Goal: Information Seeking & Learning: Understand process/instructions

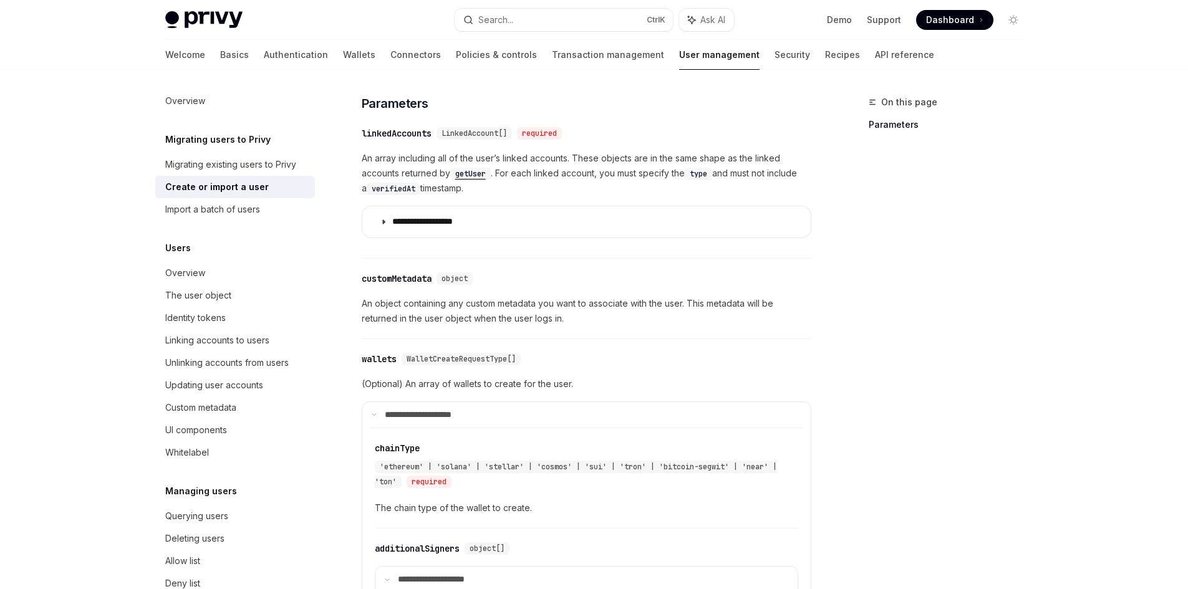
scroll to position [499, 0]
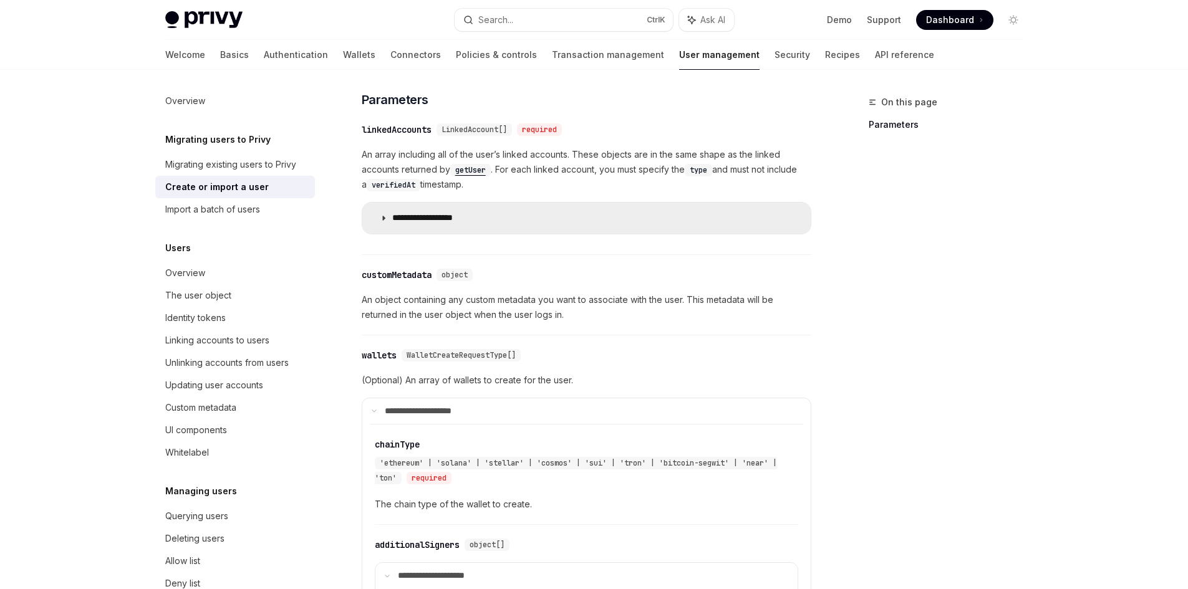
click at [425, 233] on summary "**********" at bounding box center [586, 218] width 448 height 31
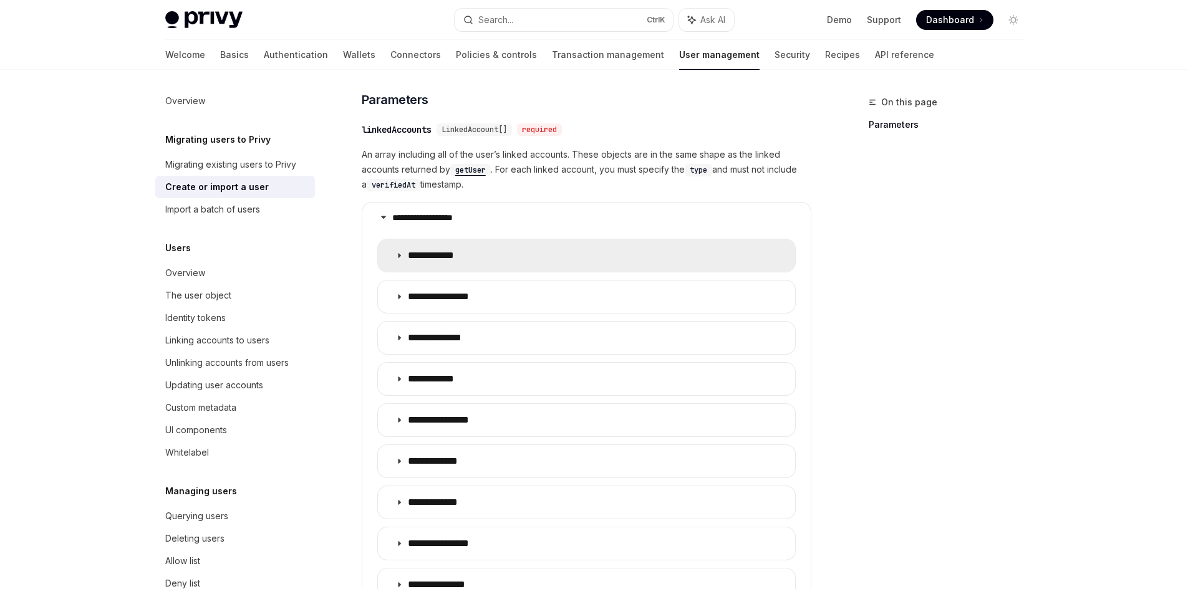
scroll to position [623, 0]
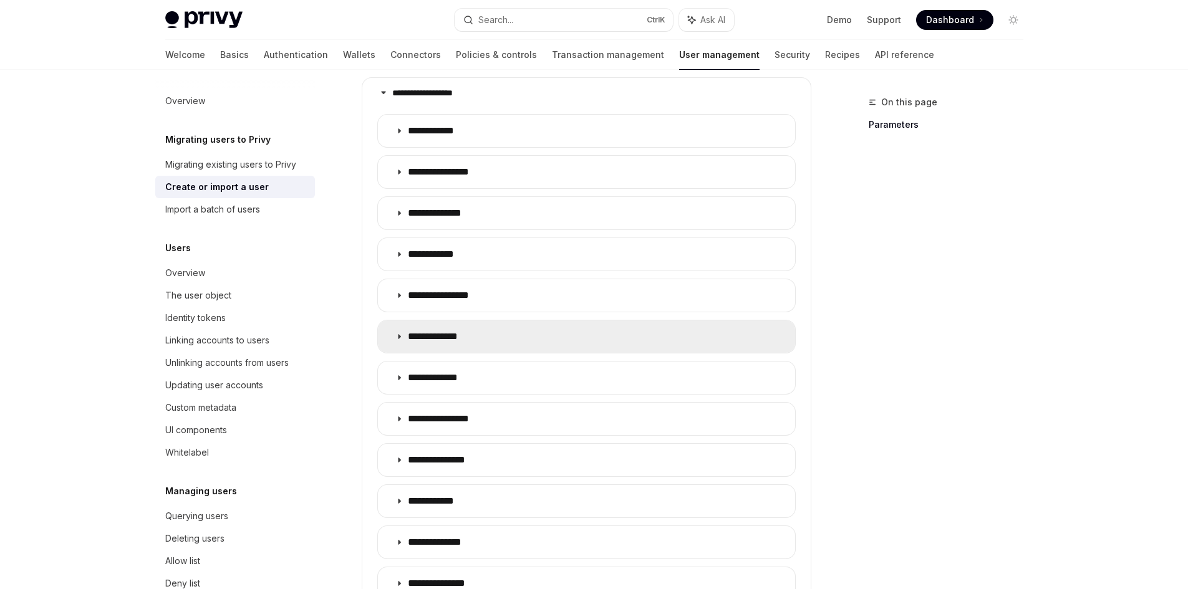
click at [457, 336] on p "**********" at bounding box center [443, 336] width 71 height 12
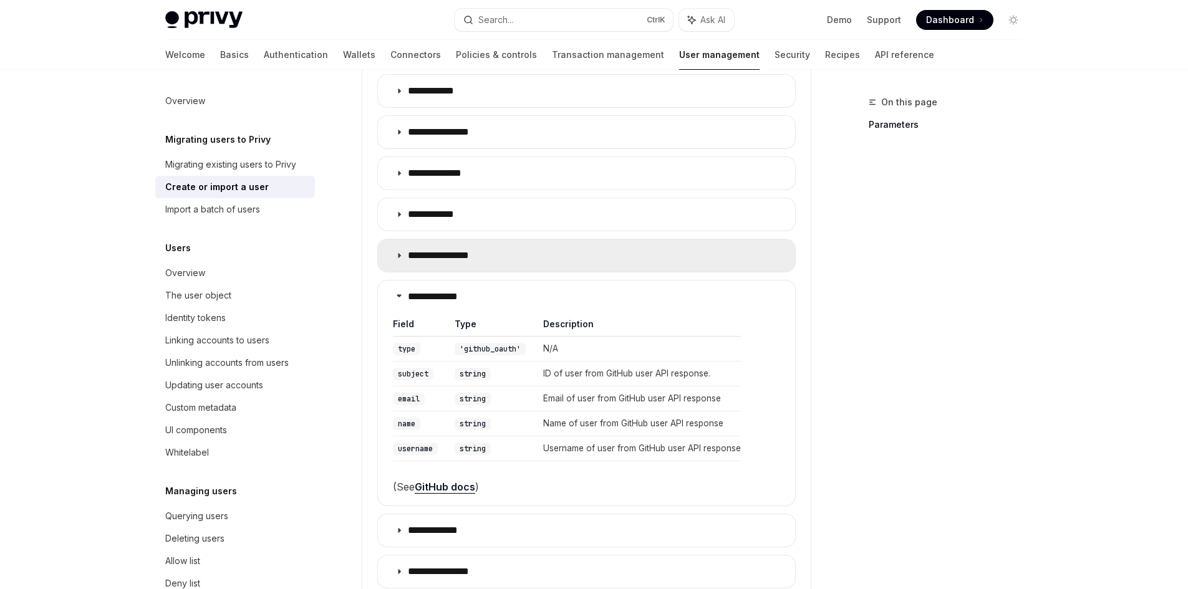
scroll to position [686, 0]
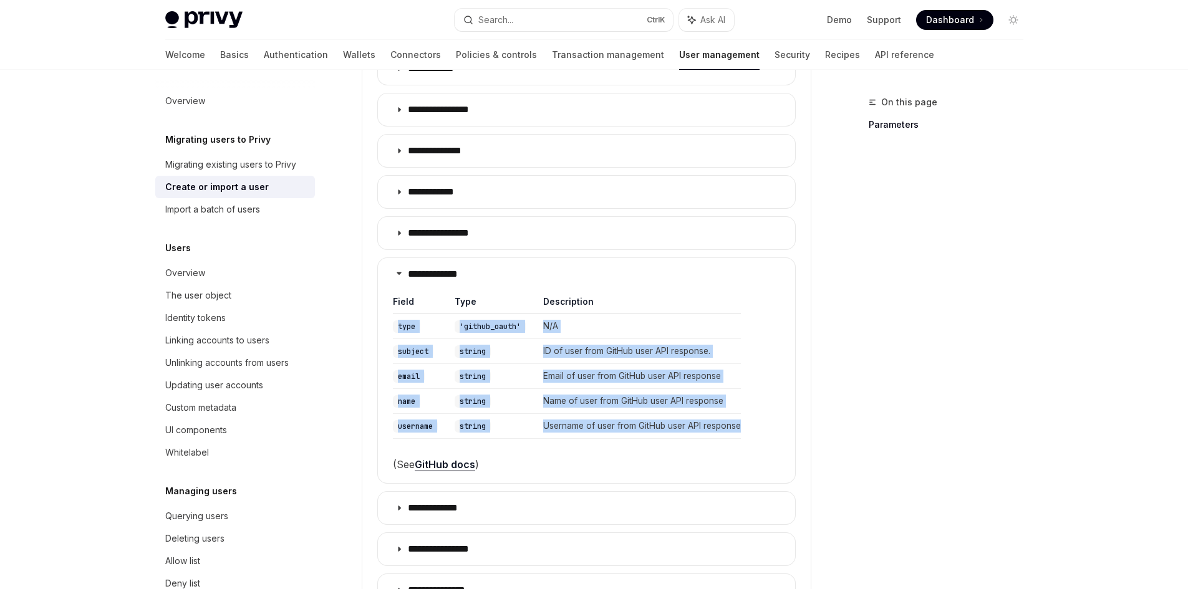
drag, startPoint x: 395, startPoint y: 327, endPoint x: 747, endPoint y: 435, distance: 368.8
click at [747, 435] on table "Field Type Description type 'github_oauth' N/A subject string ID of user from G…" at bounding box center [586, 367] width 387 height 143
copy tbody "type 'github_oauth' N/A subject string ID of user from GitHub user API response…"
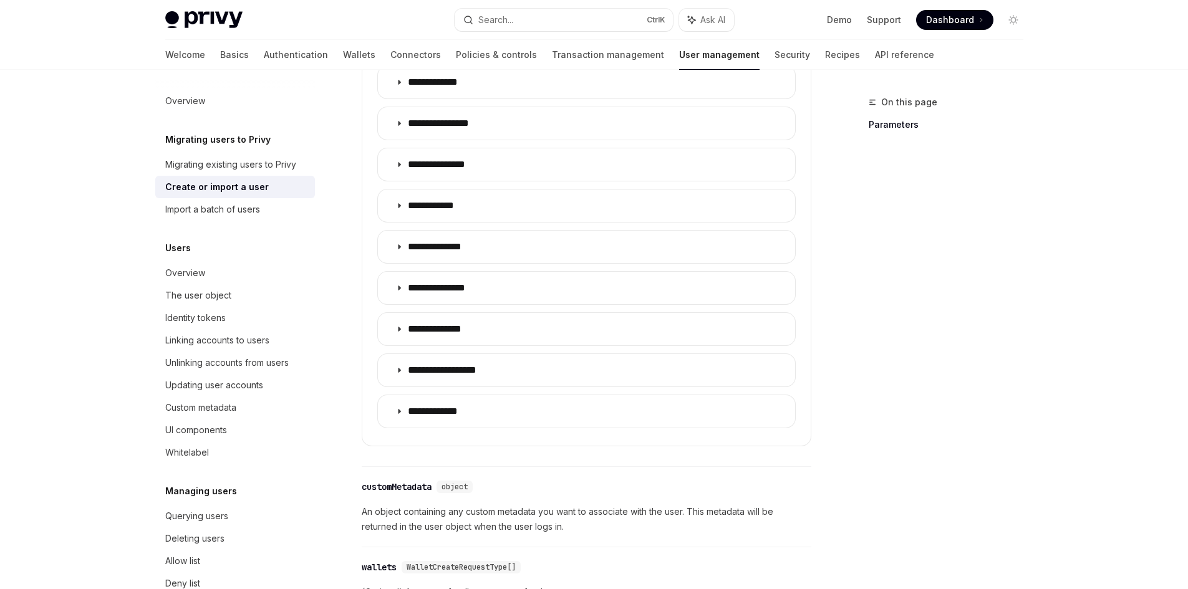
scroll to position [1122, 0]
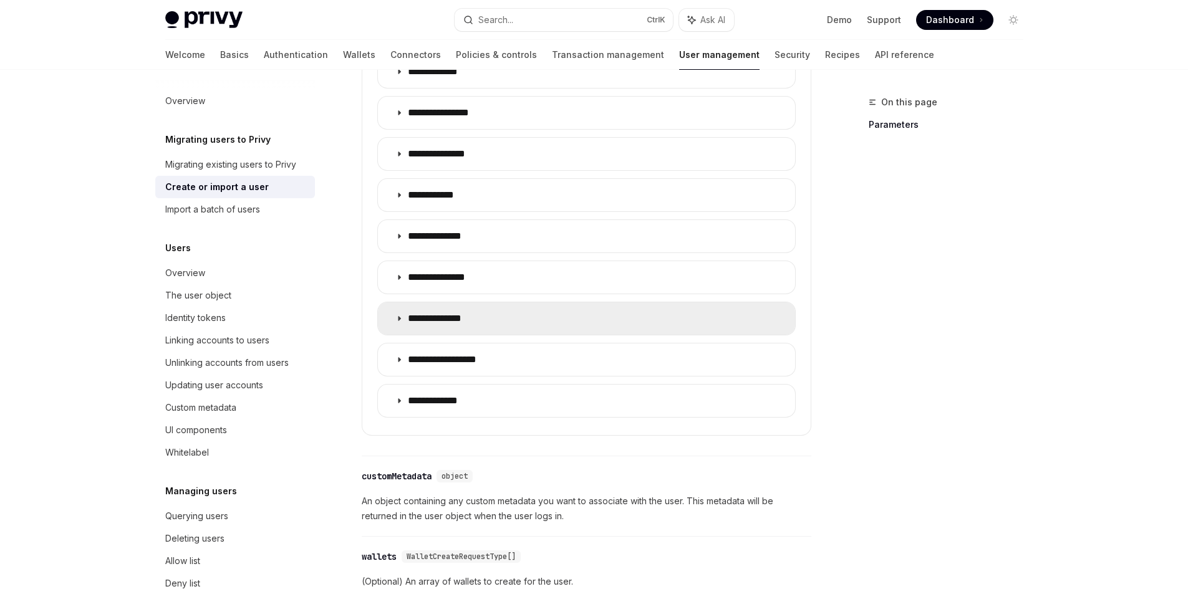
click at [483, 324] on summary "**********" at bounding box center [586, 318] width 417 height 32
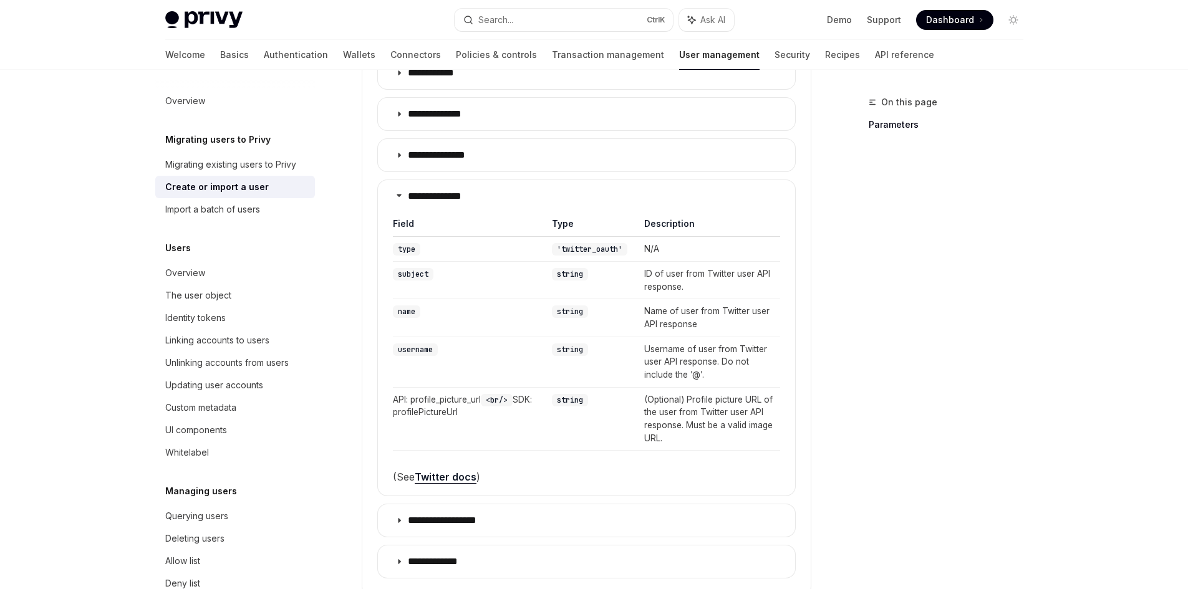
scroll to position [1247, 0]
drag, startPoint x: 509, startPoint y: 398, endPoint x: 499, endPoint y: 398, distance: 10.6
click at [499, 398] on code "<br/>" at bounding box center [497, 398] width 32 height 12
click at [496, 404] on td "API: profile_picture_url <br/> SDK: profilePictureUrl" at bounding box center [468, 417] width 151 height 64
click at [446, 416] on td "API: profile_picture_url <br/> SDK: profilePictureUrl" at bounding box center [468, 417] width 151 height 64
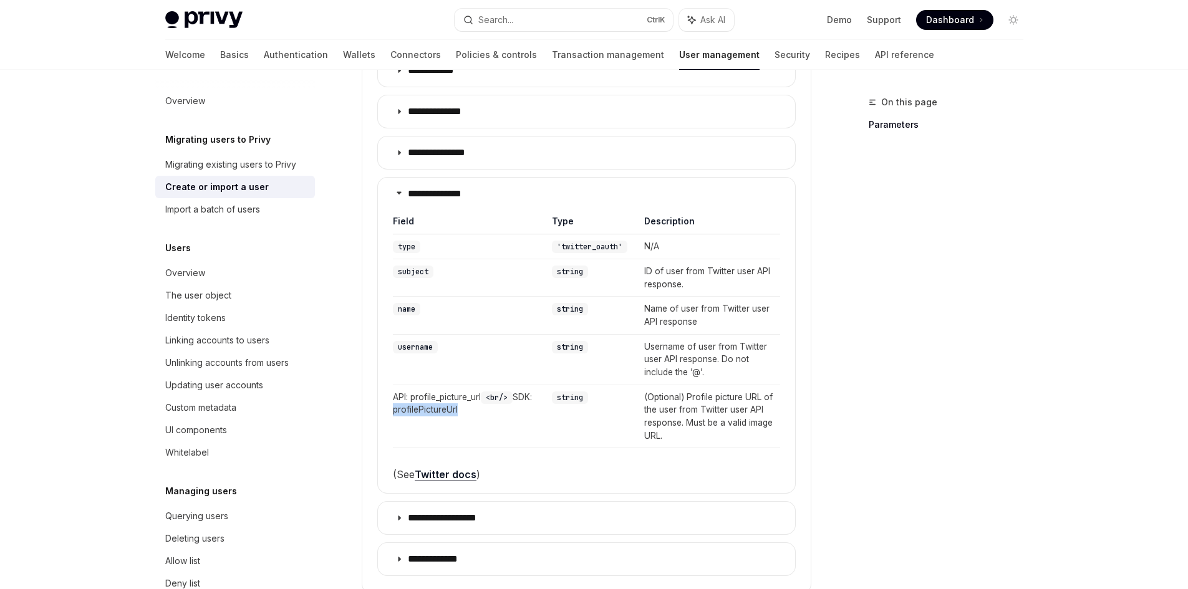
click at [446, 416] on td "API: profile_picture_url <br/> SDK: profilePictureUrl" at bounding box center [468, 417] width 151 height 64
click at [448, 416] on td "API: profile_picture_url <br/> SDK: profilePictureUrl" at bounding box center [468, 417] width 151 height 64
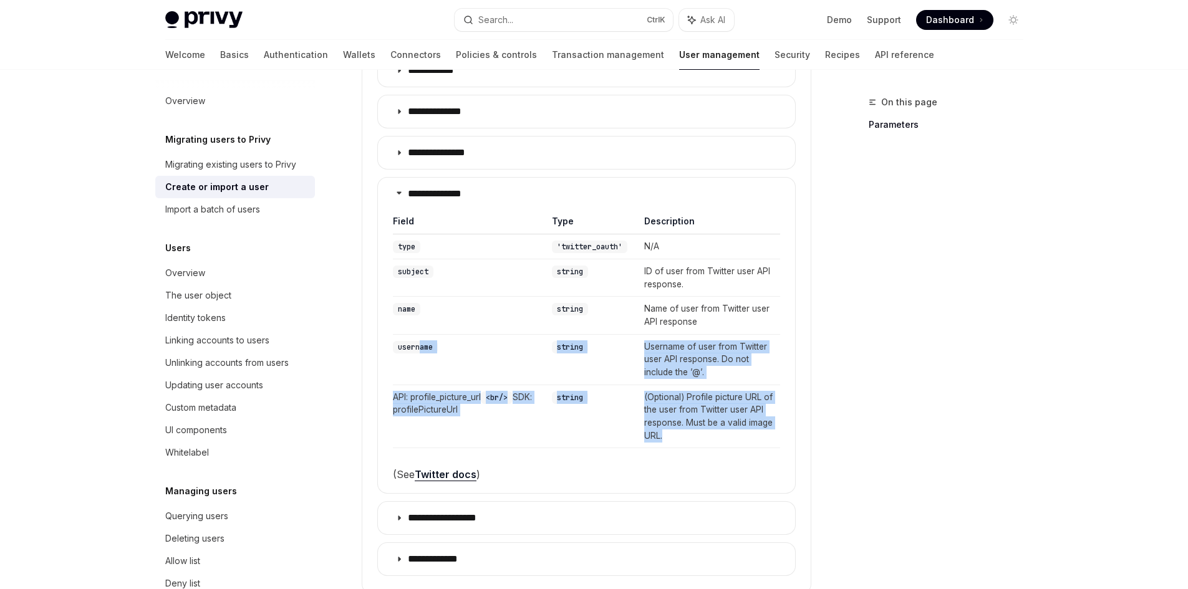
drag, startPoint x: 686, startPoint y: 441, endPoint x: 420, endPoint y: 357, distance: 279.2
click at [420, 357] on tbody "type 'twitter_oauth' N/A subject string ID of user from Twitter user API respon…" at bounding box center [586, 341] width 387 height 214
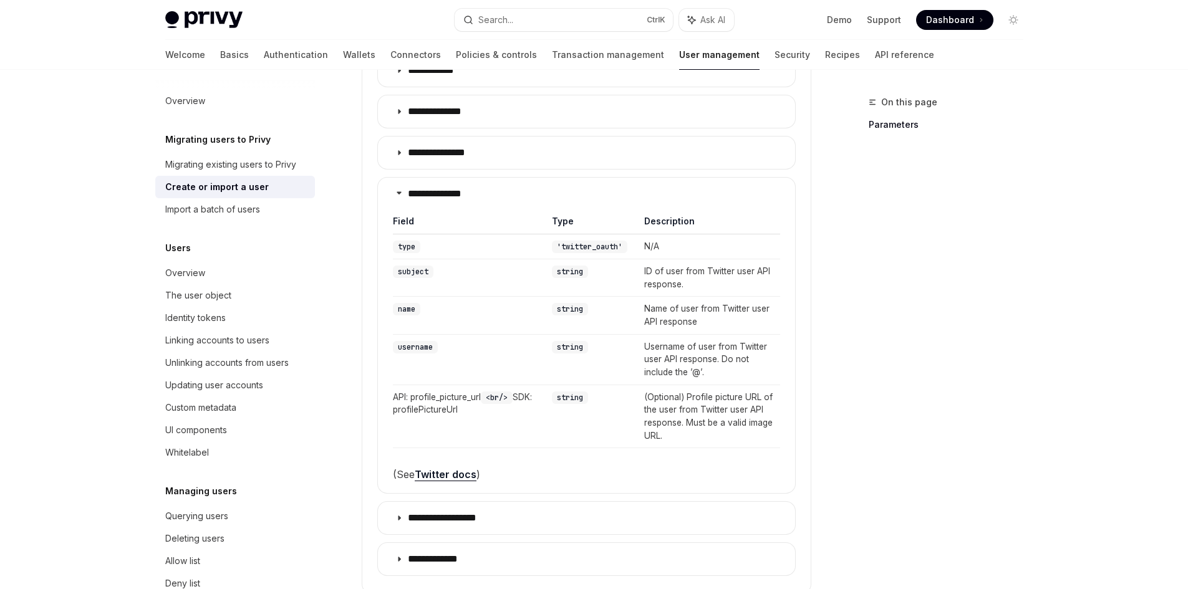
click at [465, 267] on td "subject" at bounding box center [468, 277] width 151 height 37
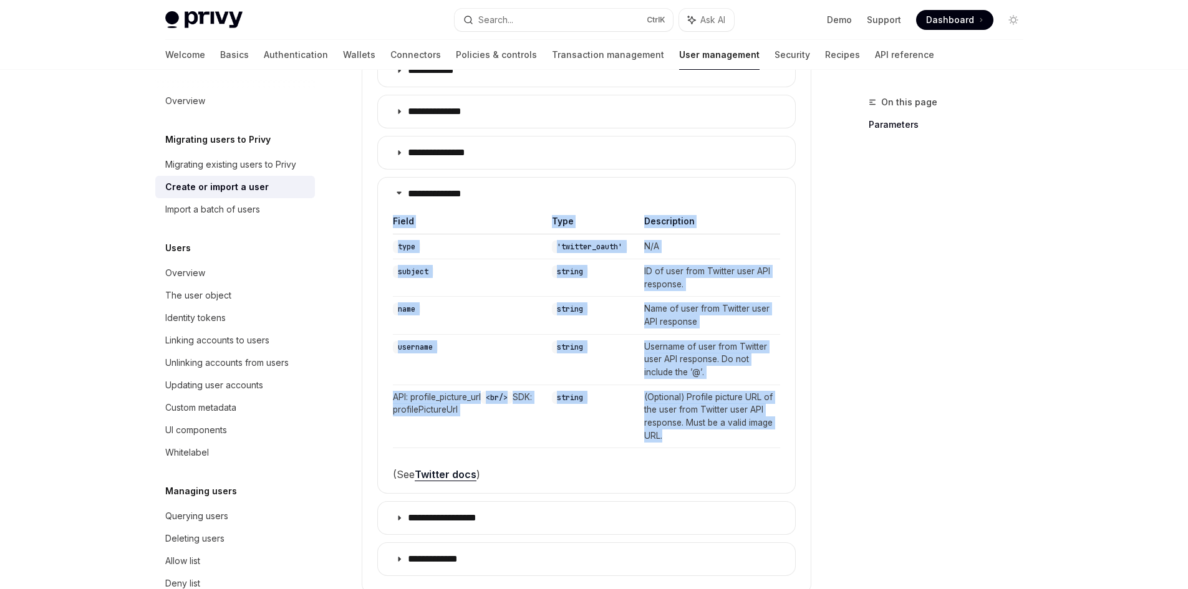
drag, startPoint x: 387, startPoint y: 218, endPoint x: 682, endPoint y: 440, distance: 369.9
click at [682, 440] on details "**********" at bounding box center [586, 335] width 418 height 317
copy table "Field Type Description type 'twitter_oauth' N/A subject string ID of user from …"
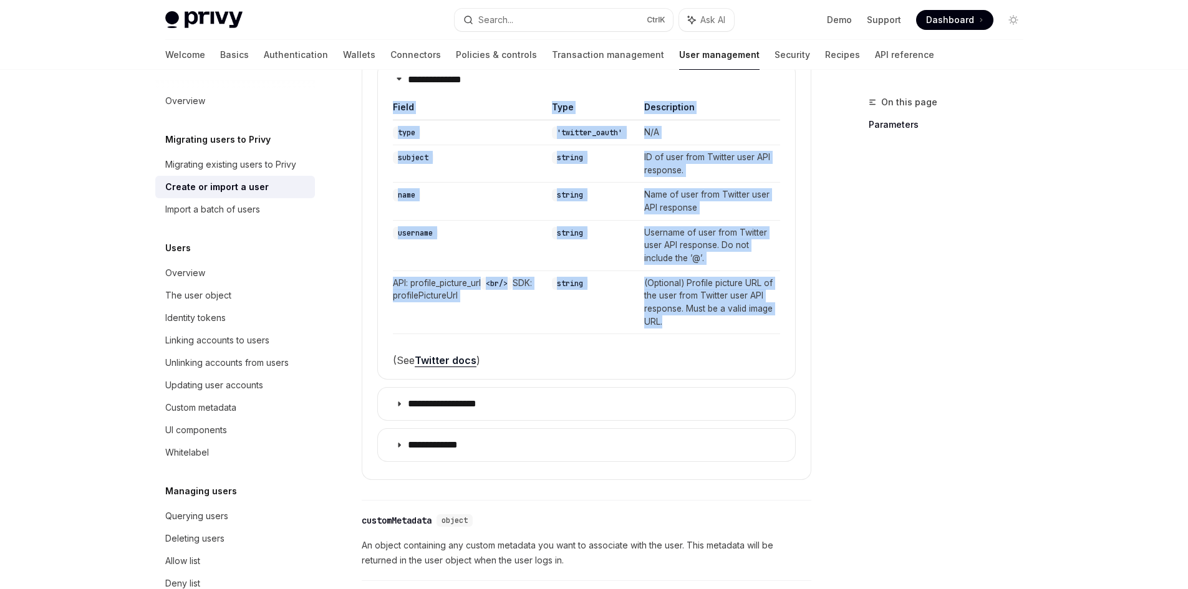
scroll to position [1559, 0]
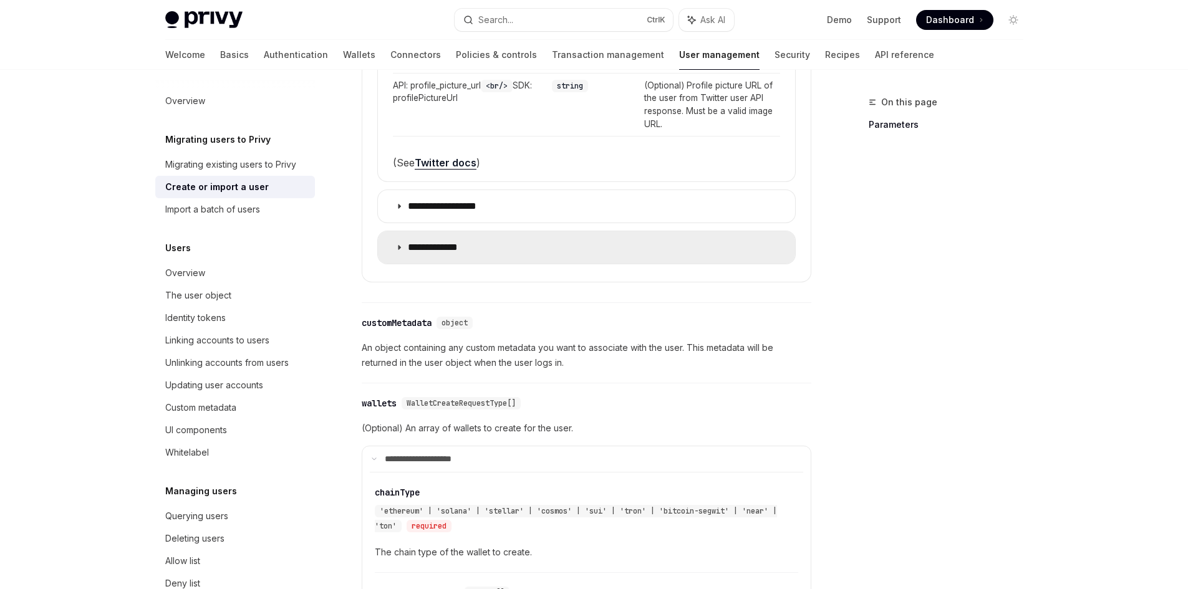
click at [521, 248] on summary "**********" at bounding box center [586, 247] width 417 height 32
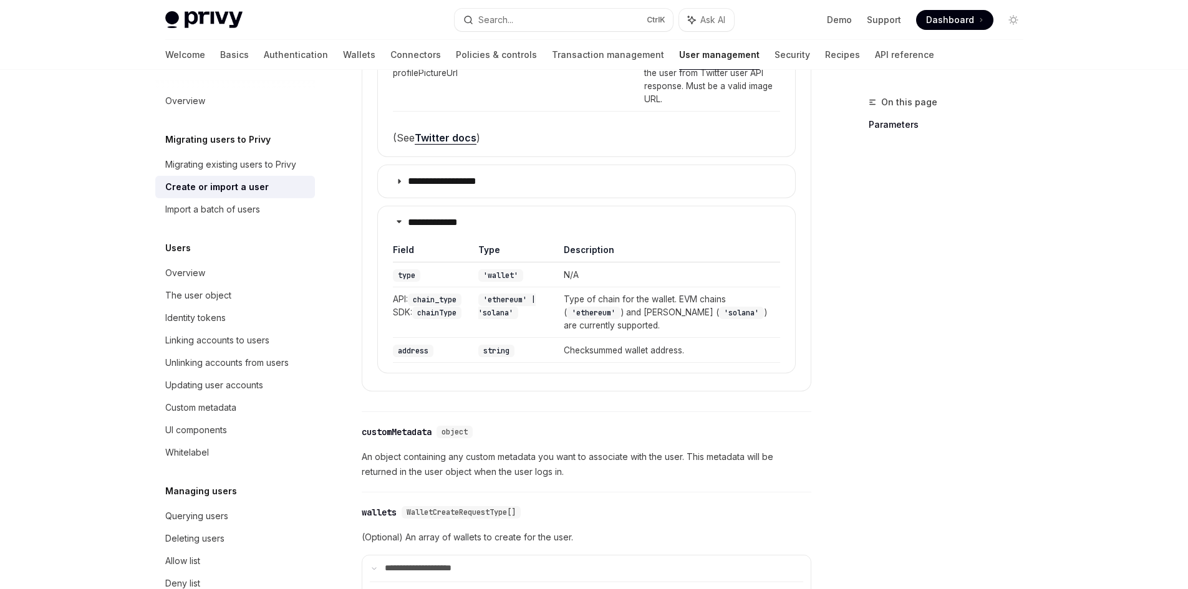
scroll to position [1746, 0]
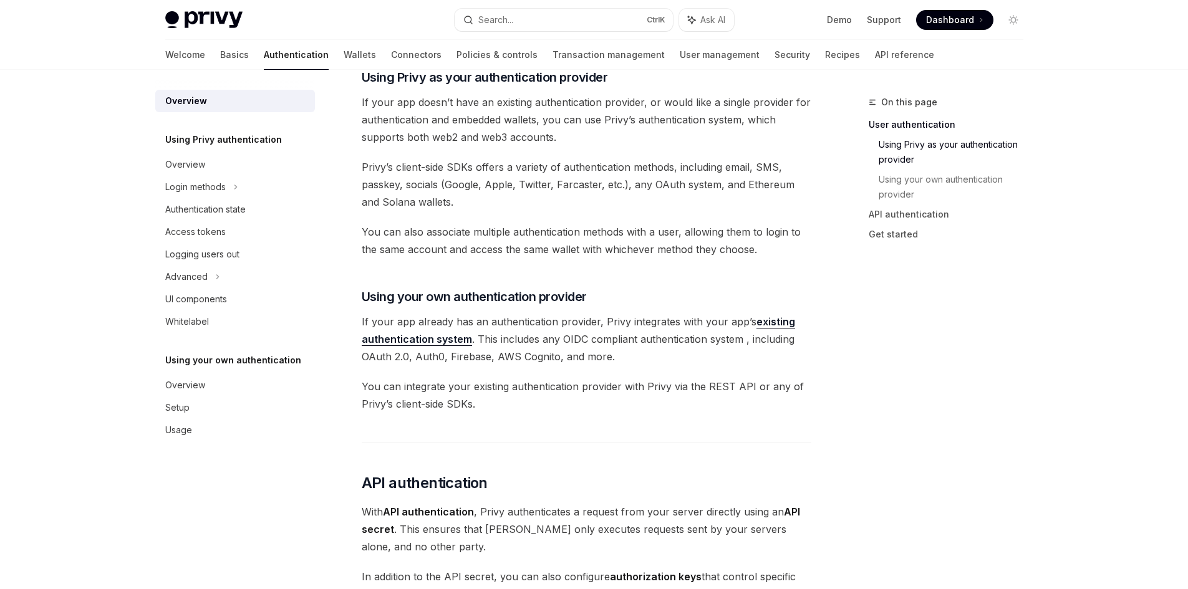
scroll to position [595, 0]
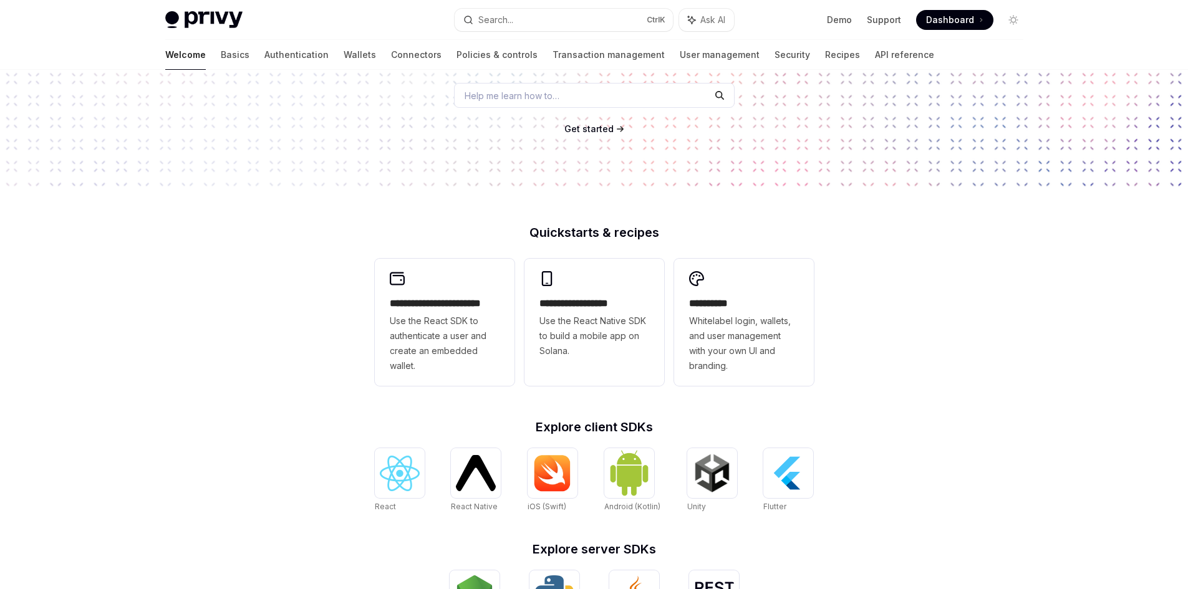
scroll to position [374, 0]
